Goal: Transaction & Acquisition: Purchase product/service

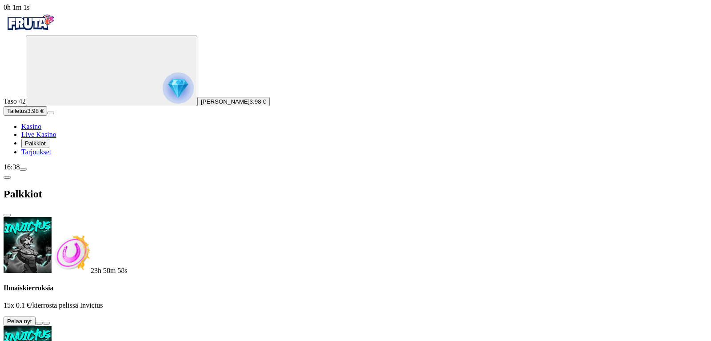
click at [43, 322] on button at bounding box center [39, 323] width 7 height 3
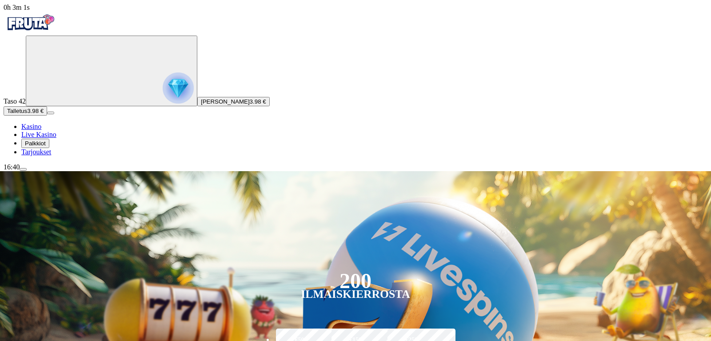
click at [163, 101] on img "Primary" at bounding box center [178, 87] width 31 height 31
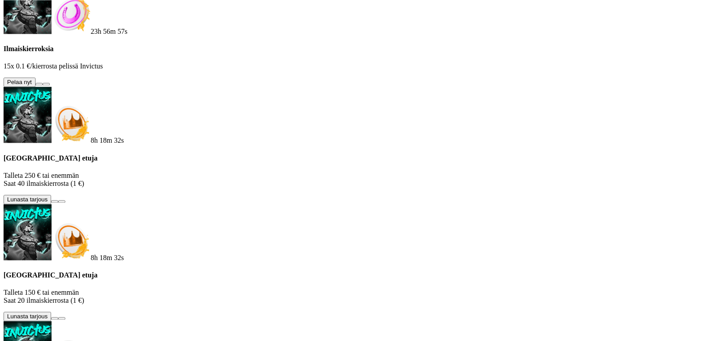
click at [43, 83] on button at bounding box center [39, 84] width 7 height 3
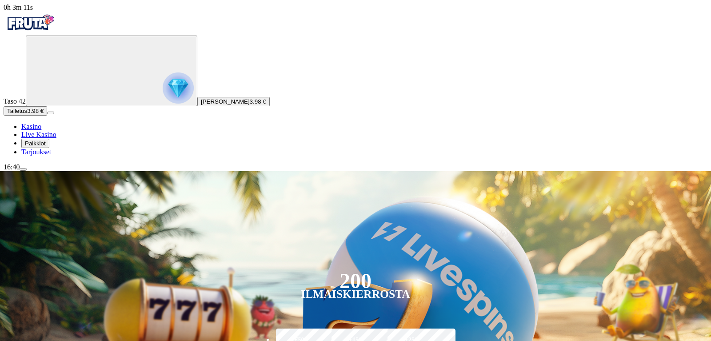
click at [163, 92] on img "Primary" at bounding box center [178, 87] width 31 height 31
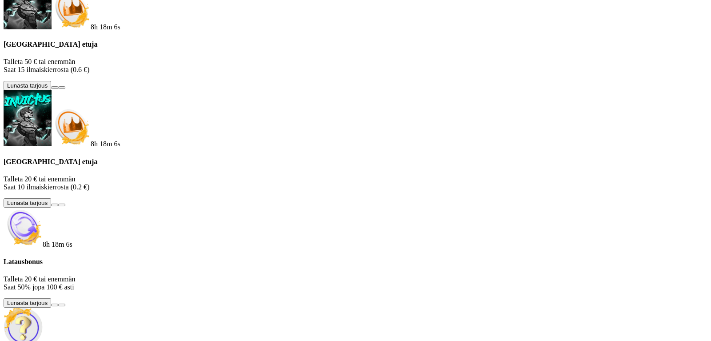
scroll to position [125, 0]
click at [58, 304] on button at bounding box center [54, 305] width 7 height 3
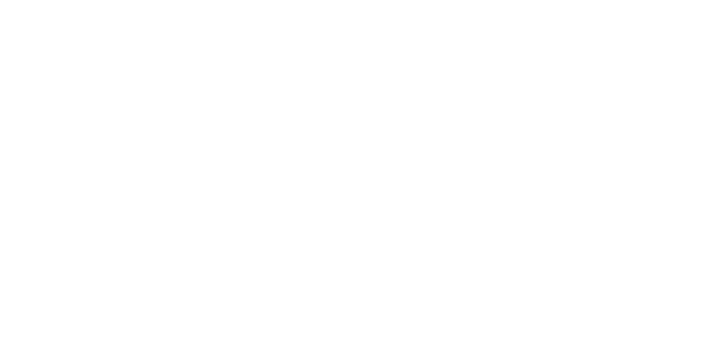
type input "*"
type input "**"
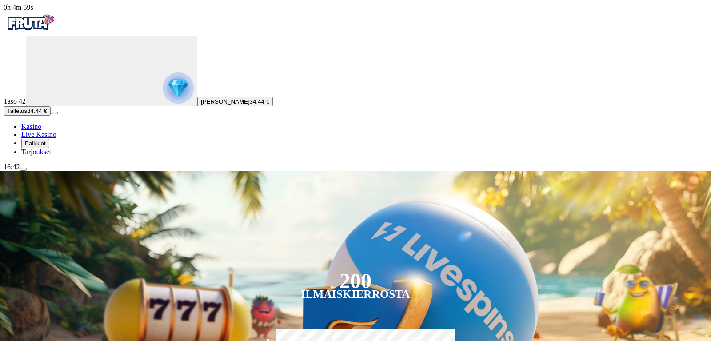
click at [163, 104] on img "Primary" at bounding box center [178, 87] width 31 height 31
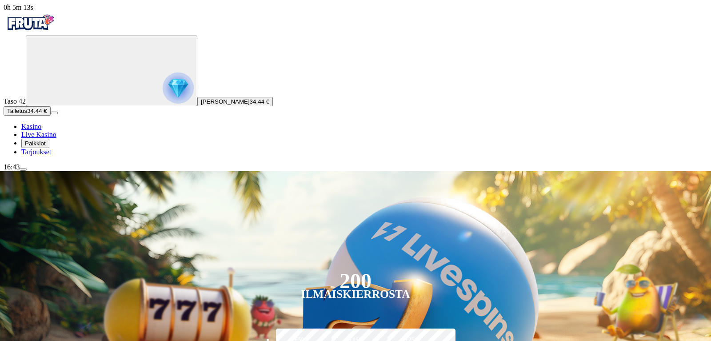
click at [252, 171] on div "200 Ilmaiskierrosta €50 €150 €250 *** € € Talleta ja pelaa 200 kierrätysvapaata…" at bounding box center [355, 299] width 761 height 256
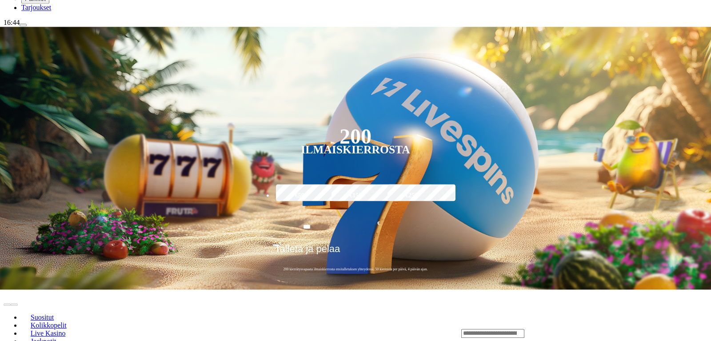
scroll to position [151, 0]
